Goal: Navigation & Orientation: Find specific page/section

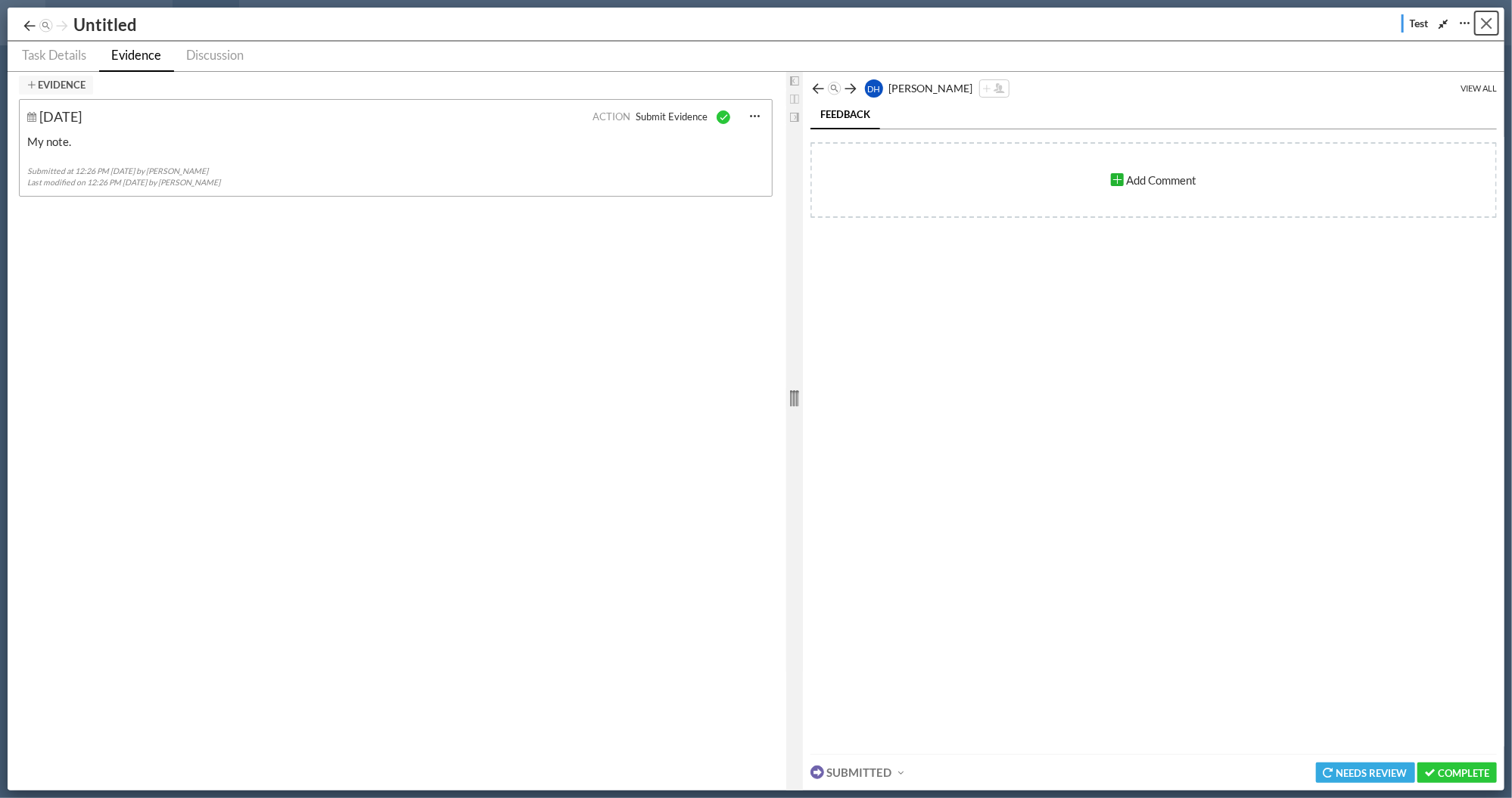
click at [1484, 24] on button "Close" at bounding box center [1487, 23] width 24 height 24
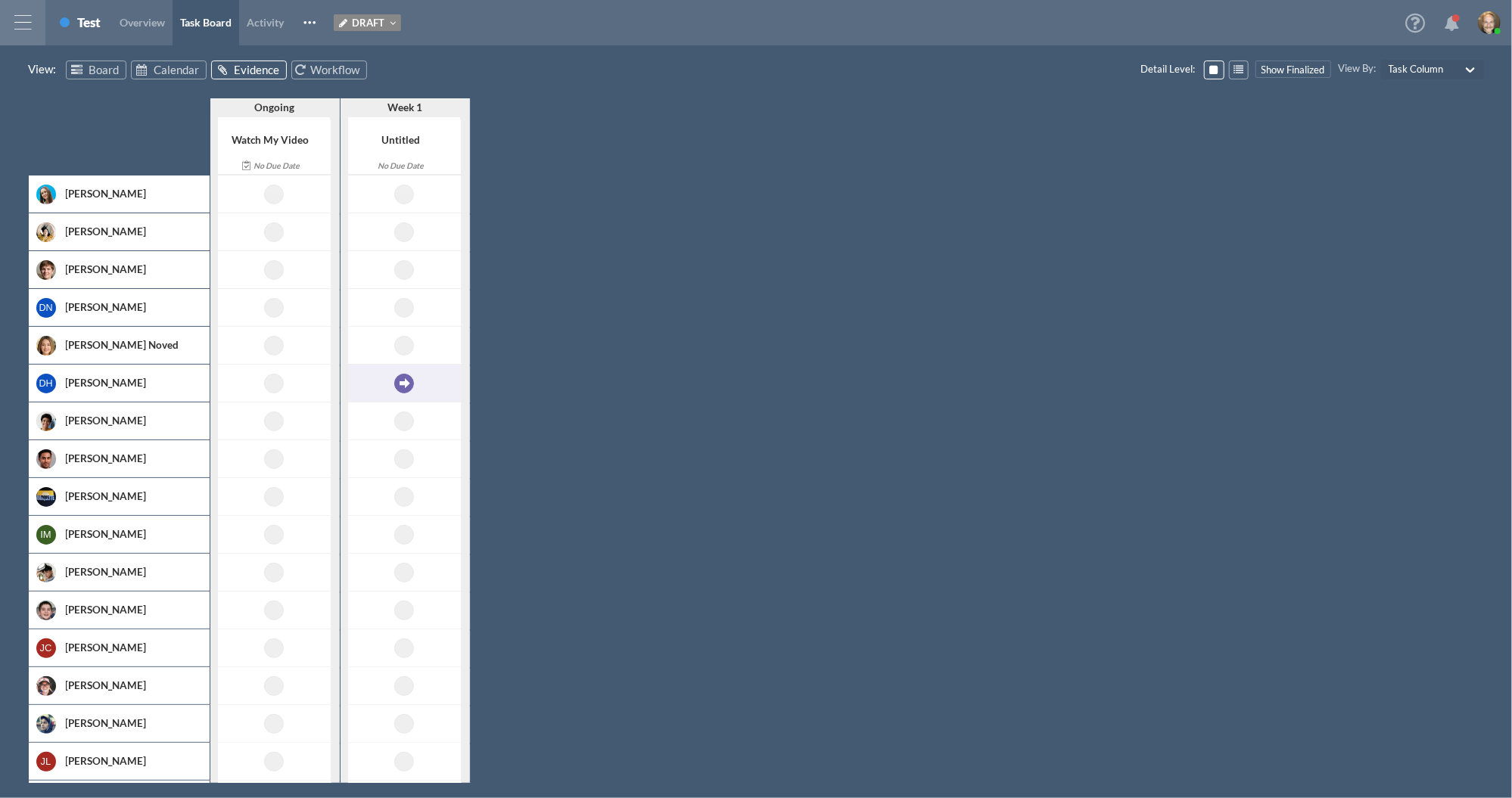
click at [27, 20] on div at bounding box center [23, 23] width 46 height 46
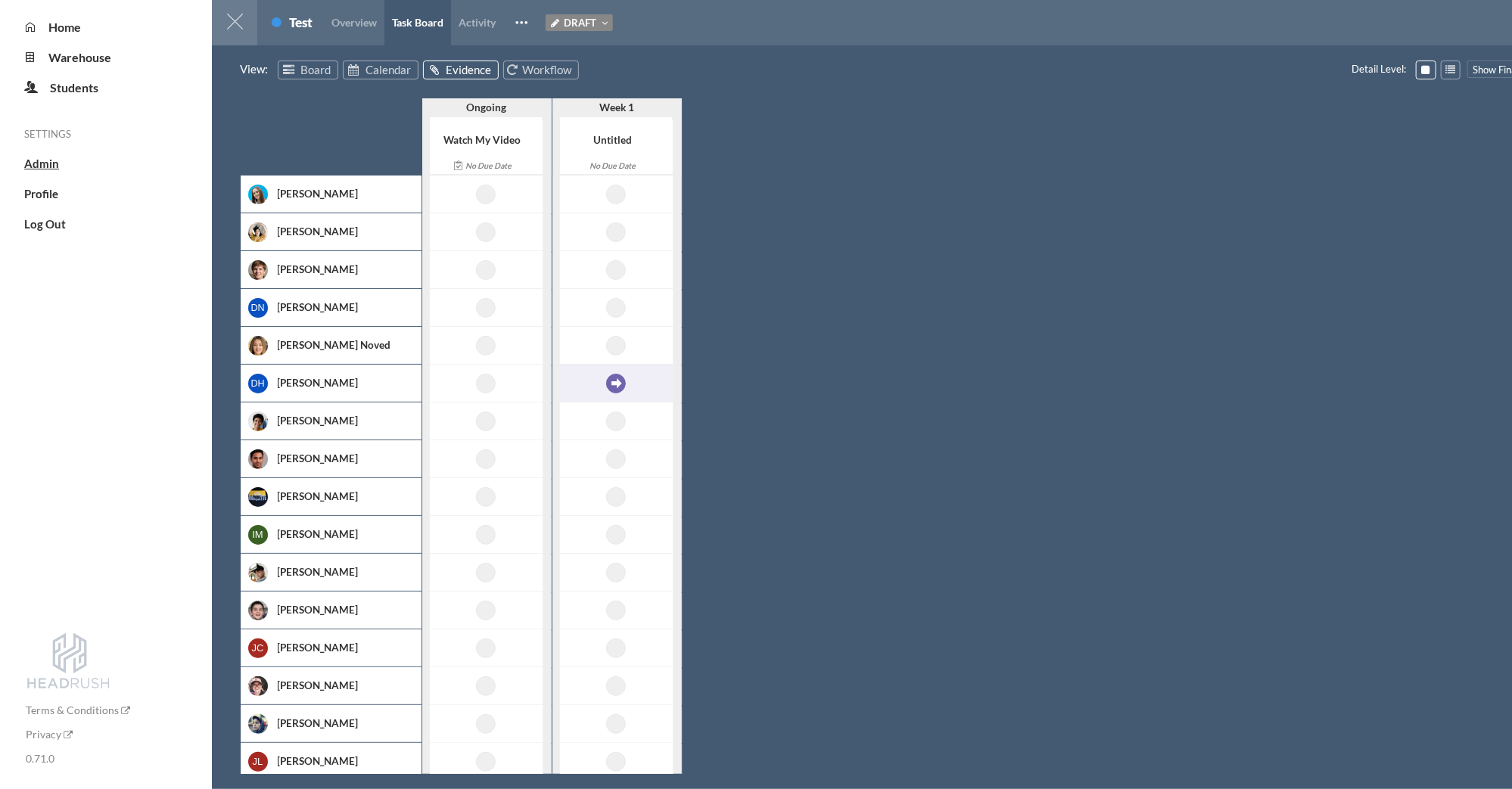
click at [43, 161] on span "Admin" at bounding box center [42, 163] width 35 height 13
select select "20"
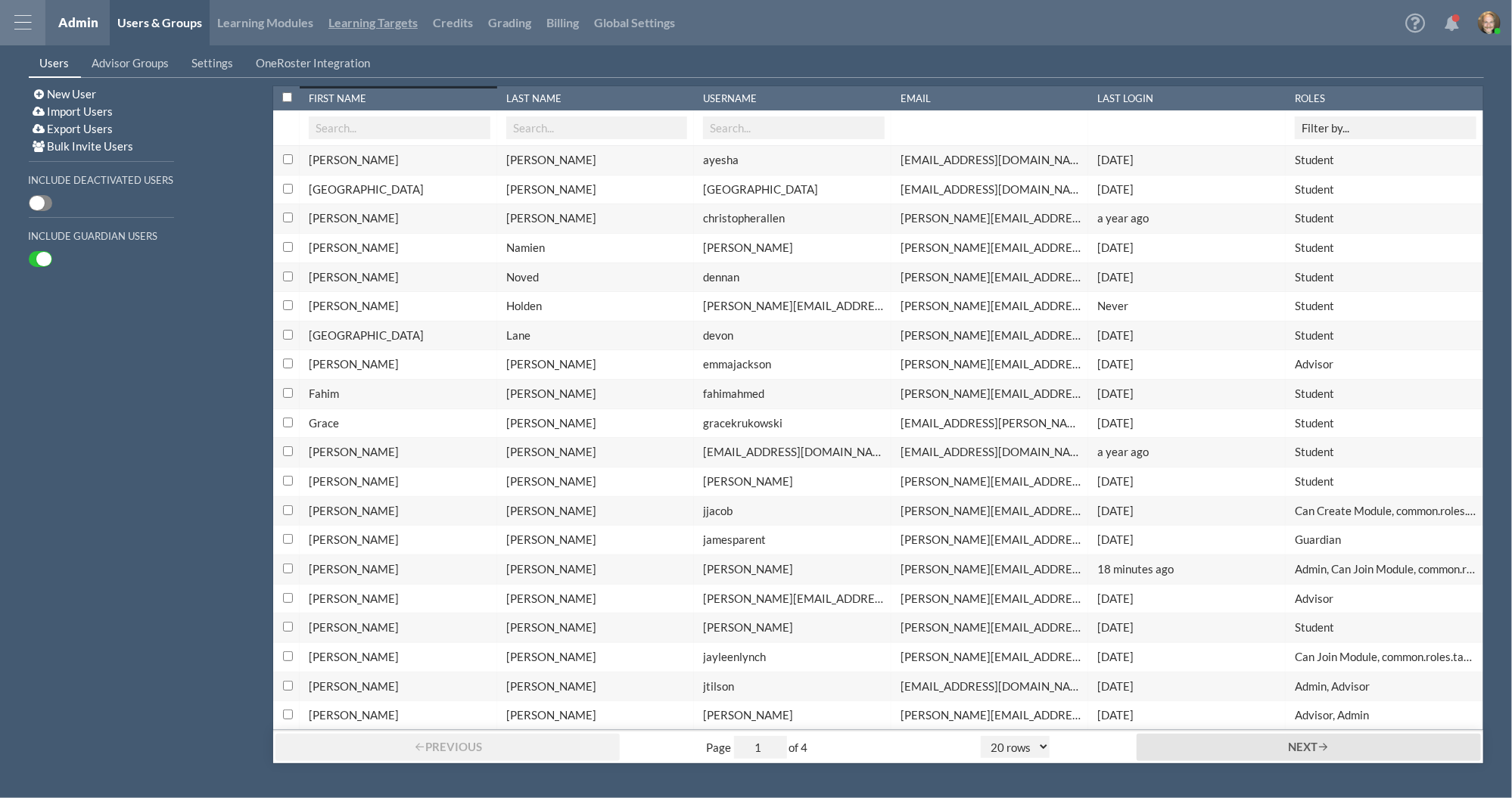
click at [416, 29] on link "Learning Targets" at bounding box center [373, 23] width 105 height 46
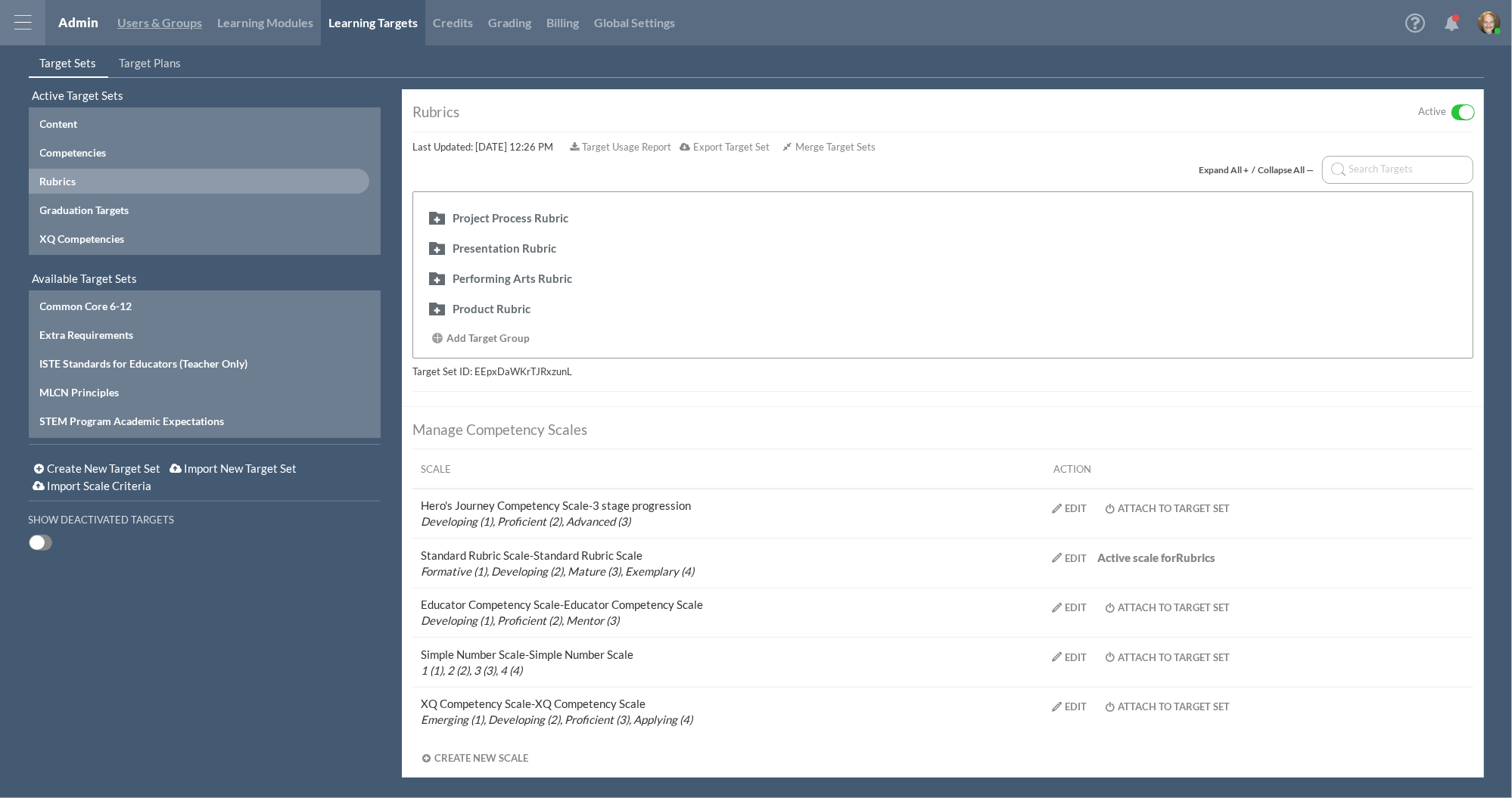
click at [159, 45] on link "Users & Groups" at bounding box center [159, 23] width 100 height 46
select select "20"
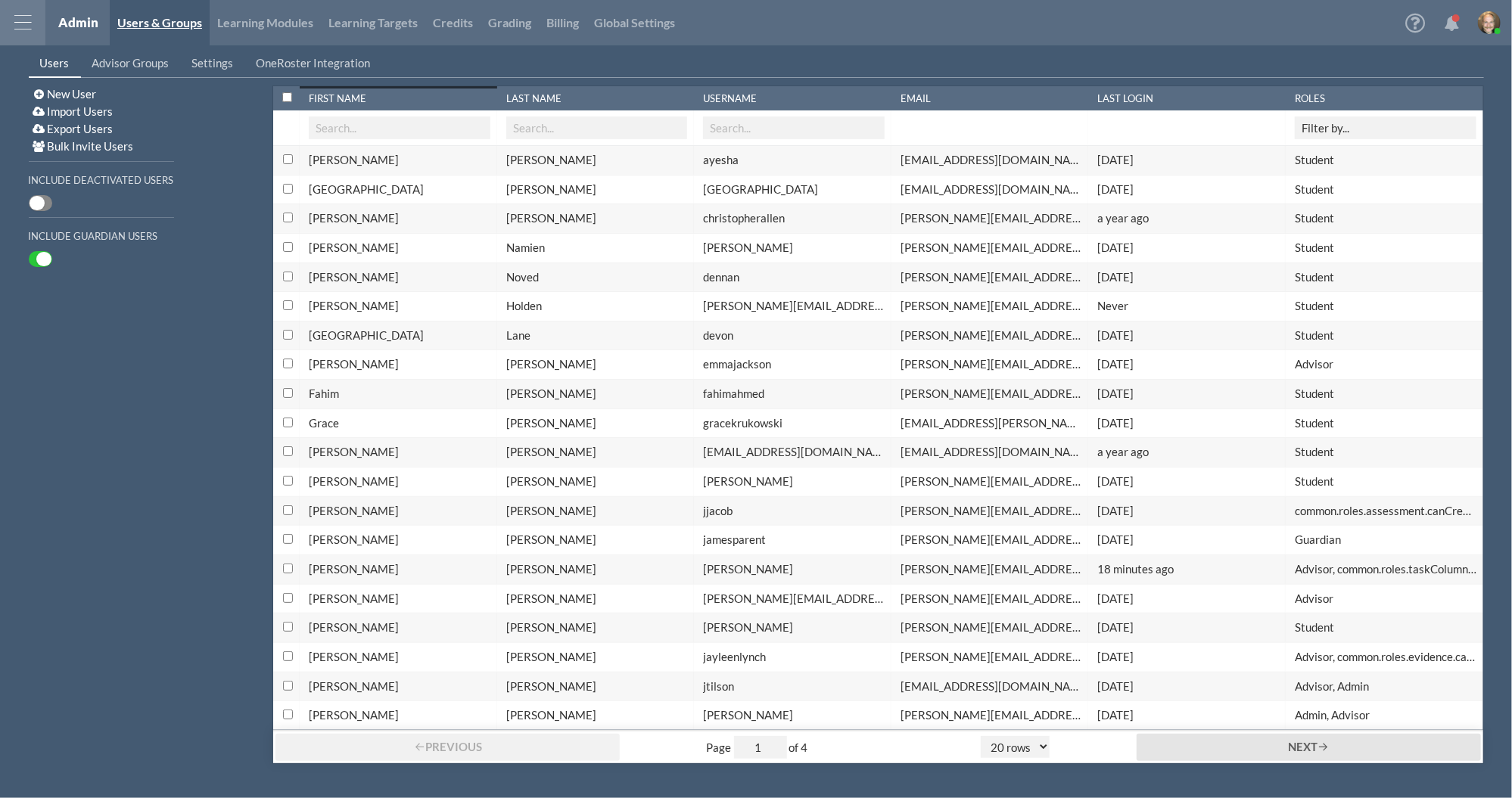
click at [157, 62] on link "Advisor Groups" at bounding box center [131, 63] width 100 height 29
select select "20"
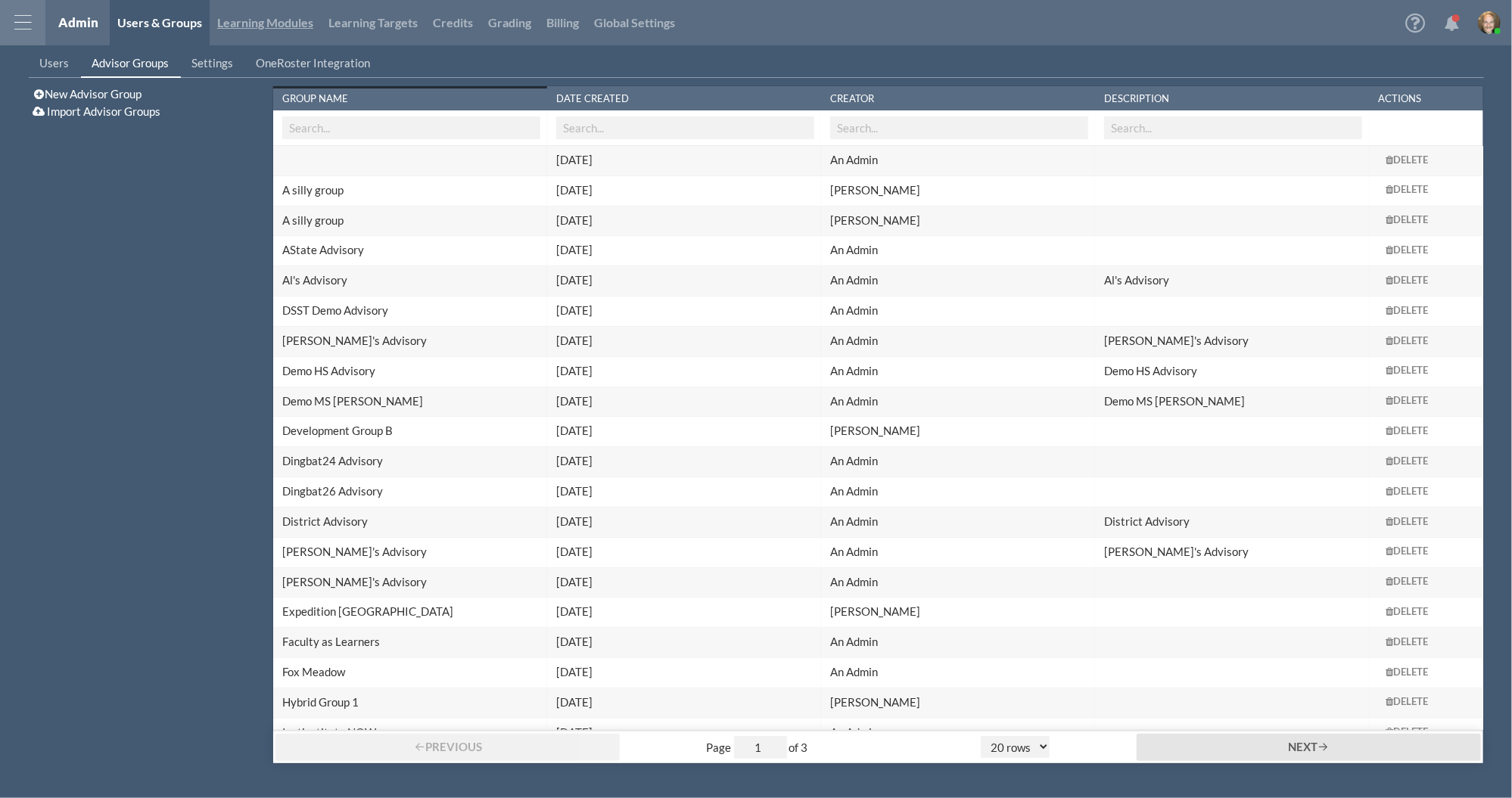
click at [297, 20] on link "Learning Modules" at bounding box center [264, 23] width 111 height 46
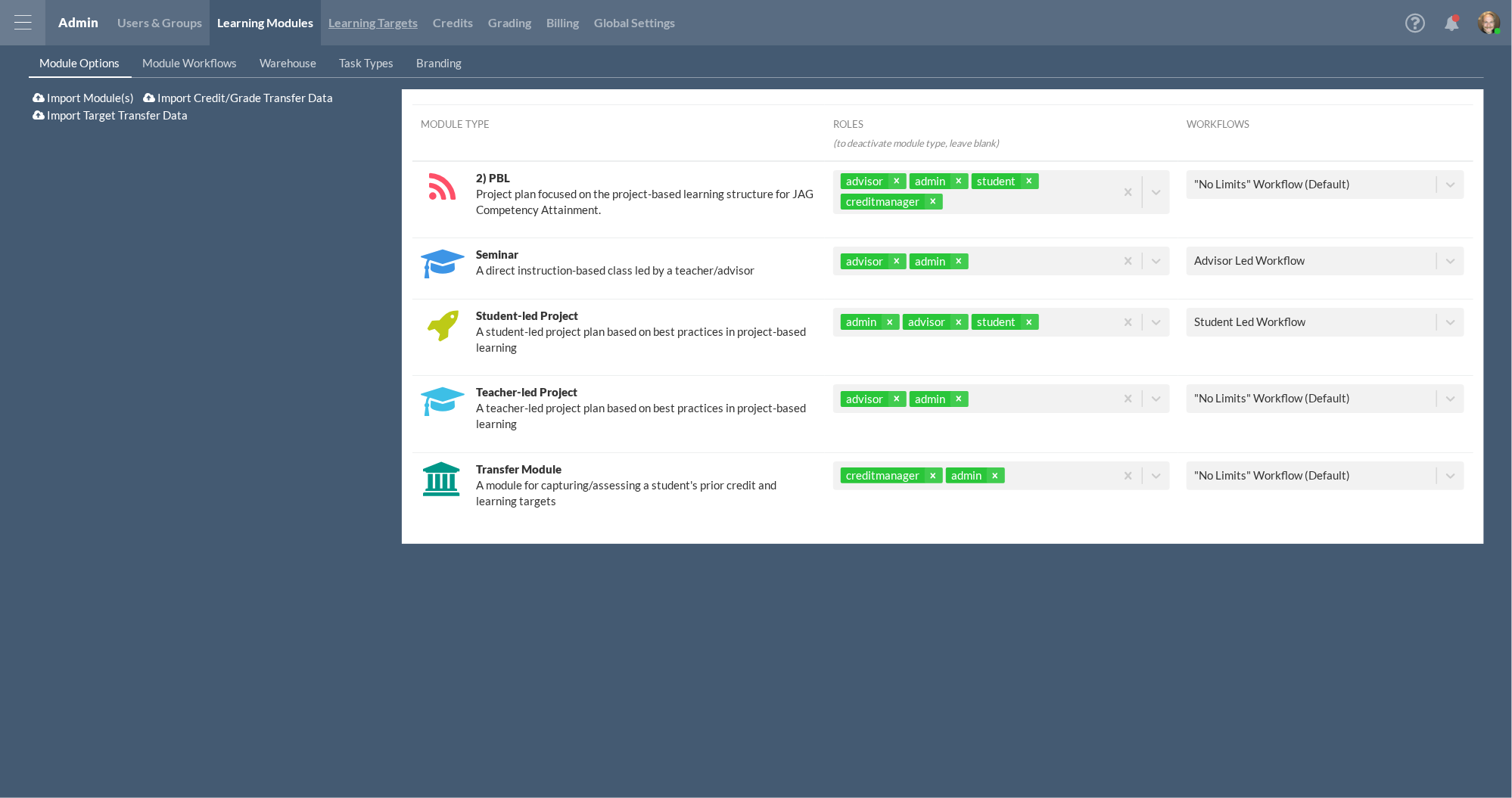
click at [410, 24] on link "Learning Targets" at bounding box center [373, 23] width 105 height 46
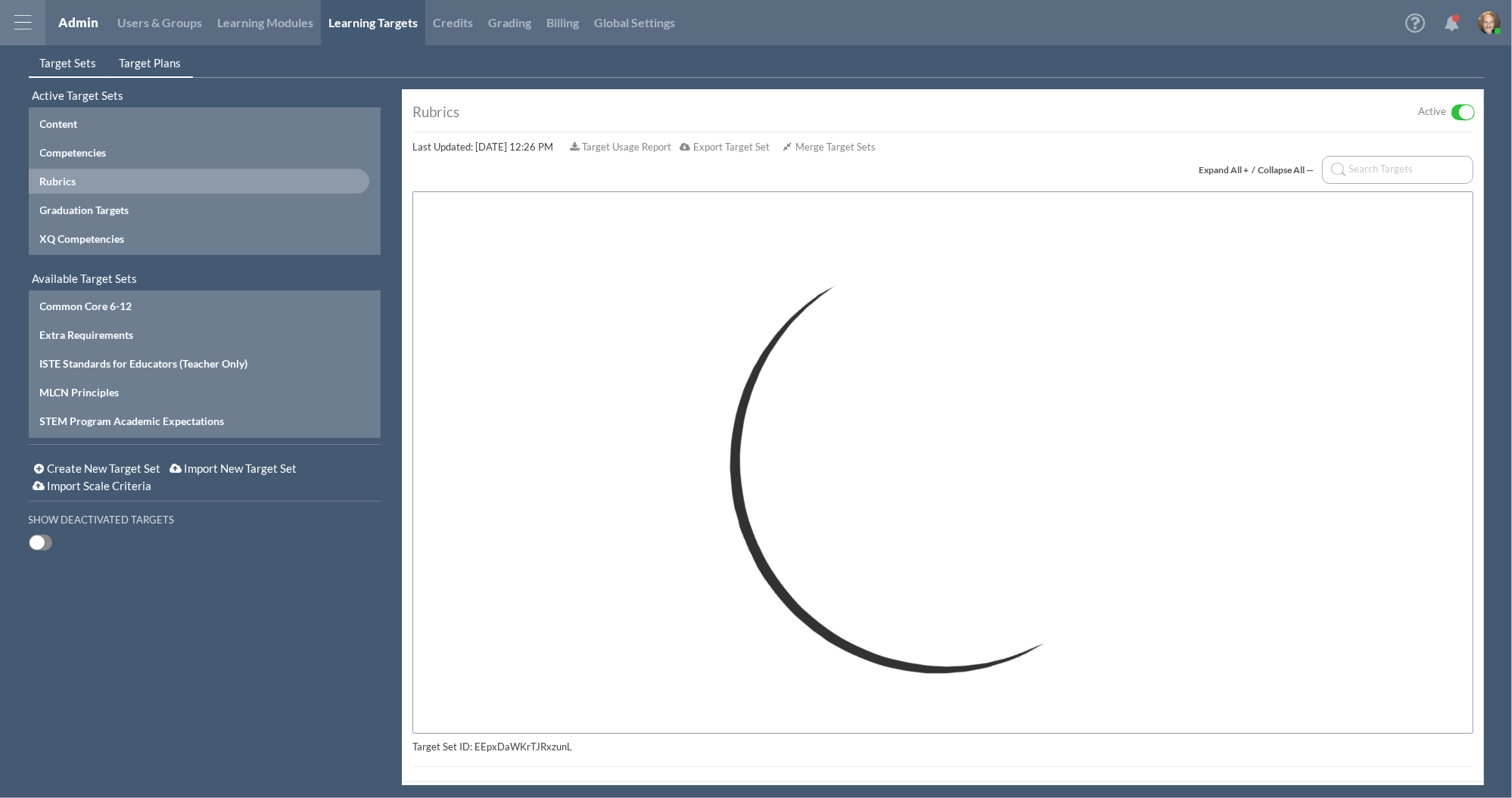
click at [146, 57] on span "Target Plans" at bounding box center [150, 62] width 62 height 13
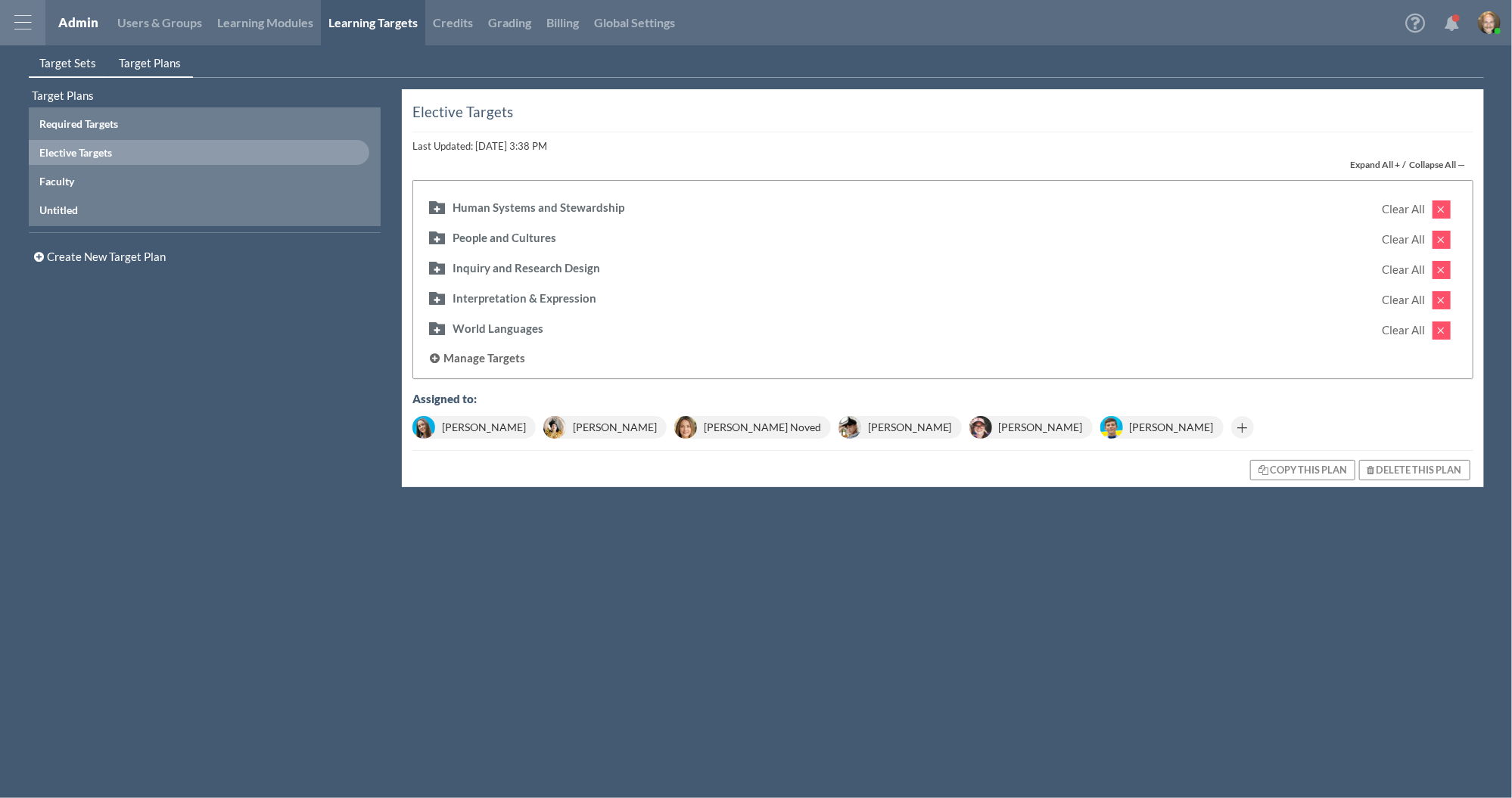
click at [73, 61] on span "Target Sets" at bounding box center [68, 62] width 57 height 13
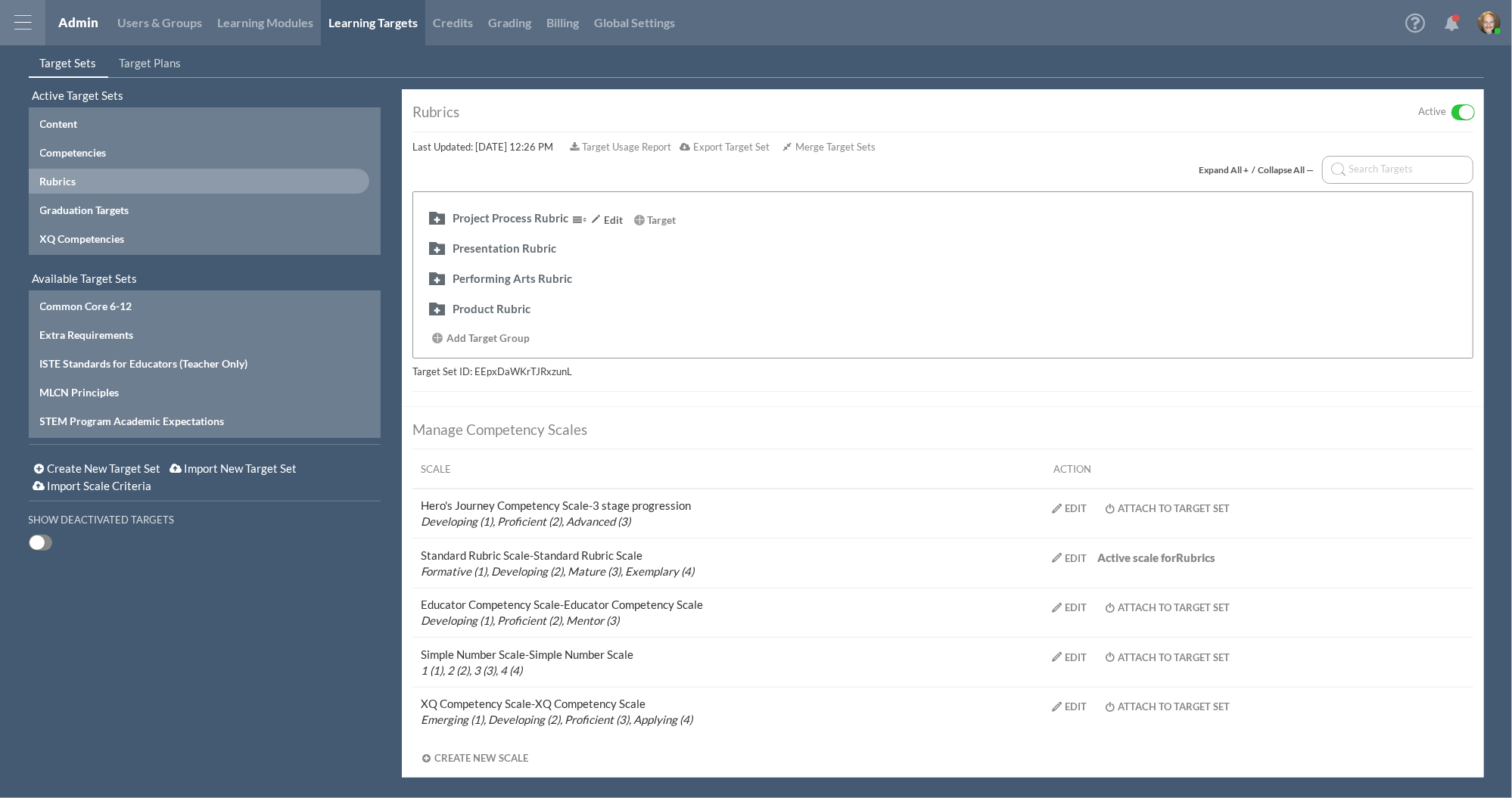
click at [494, 212] on div "Project Process Rubric" at bounding box center [510, 218] width 116 height 16
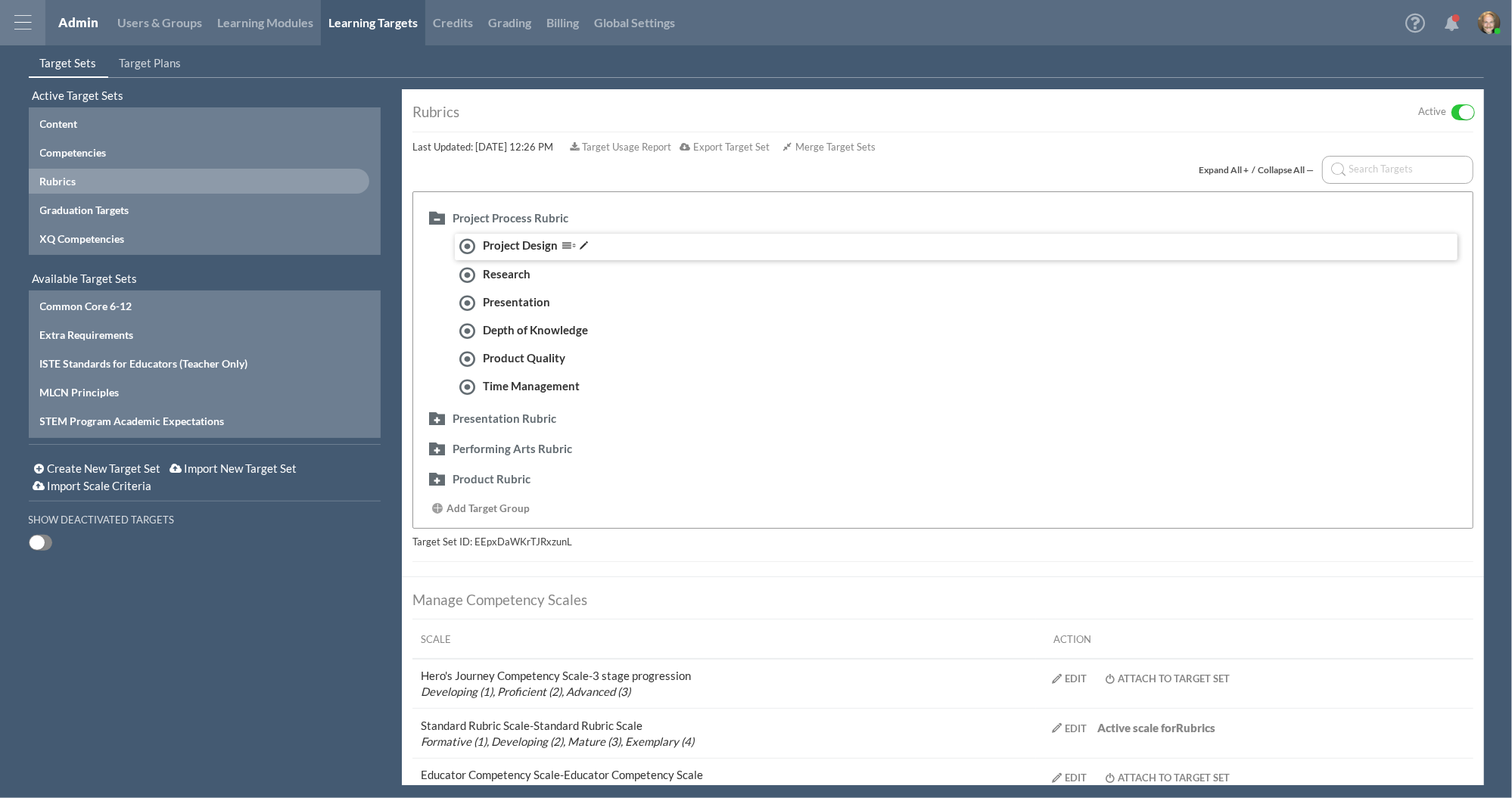
click at [481, 239] on div "Project Design" at bounding box center [540, 248] width 122 height 20
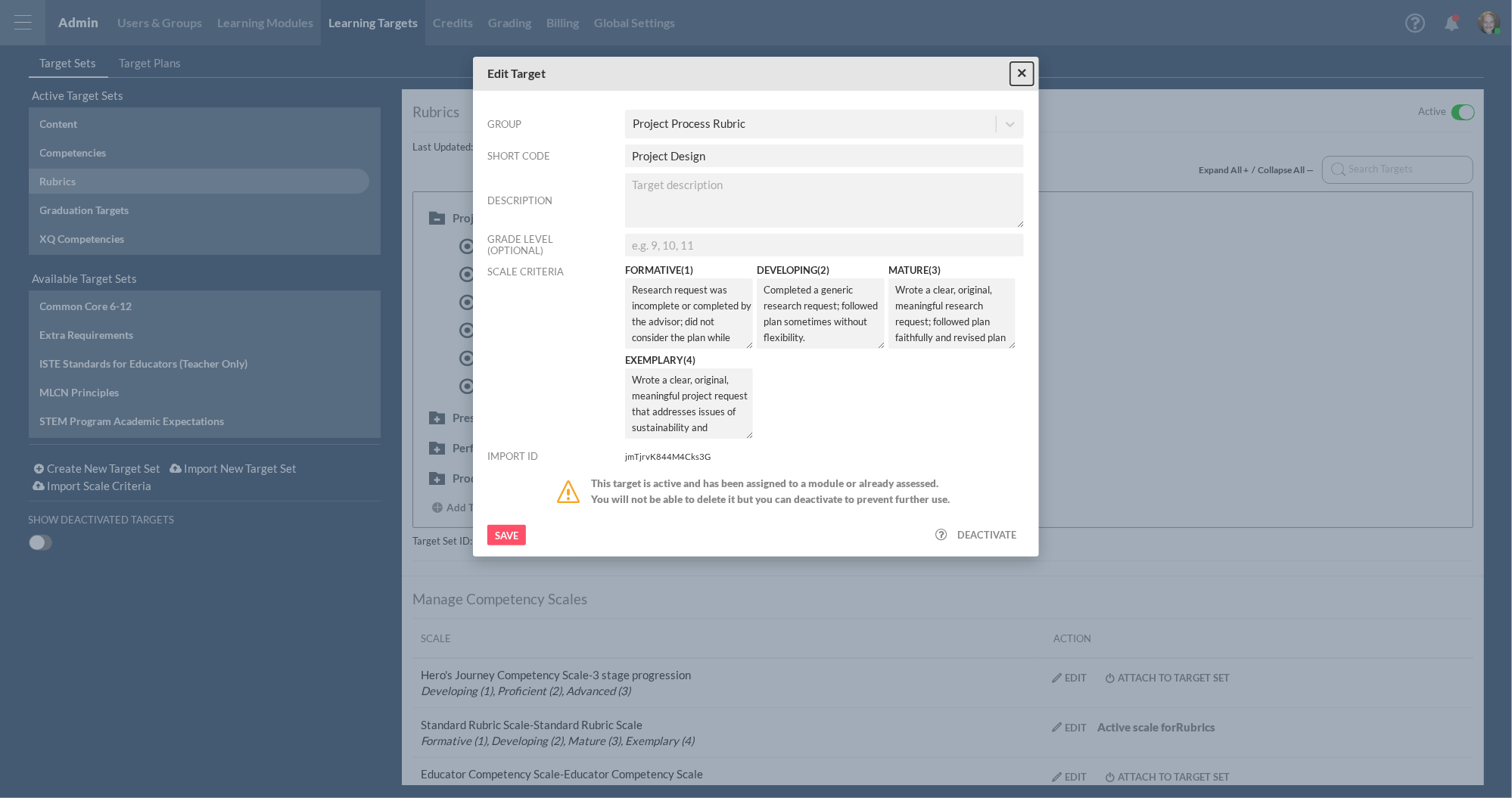
click at [1015, 69] on button "×" at bounding box center [1022, 74] width 24 height 24
